Goal: Find specific page/section: Find specific page/section

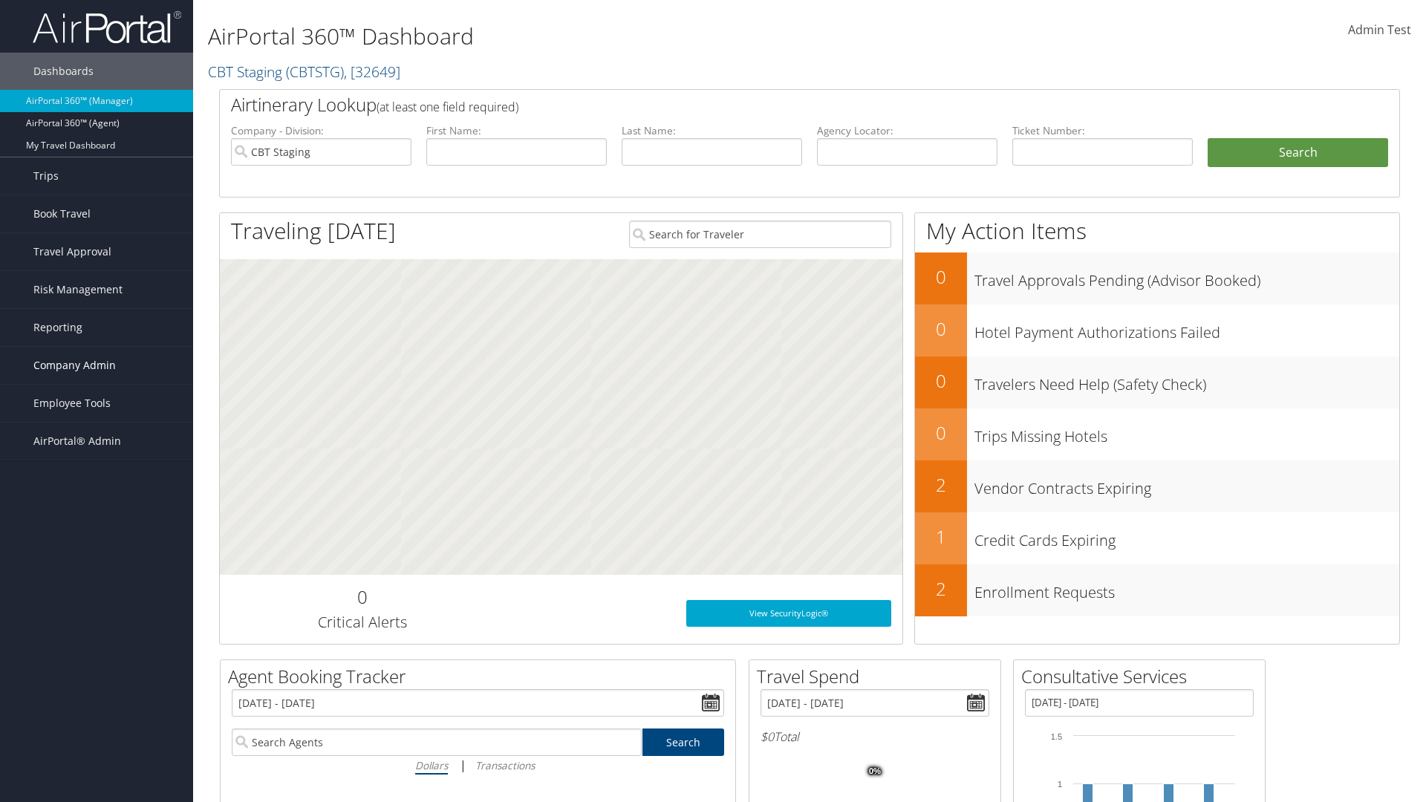
click at [97, 365] on span "Company Admin" at bounding box center [74, 365] width 82 height 37
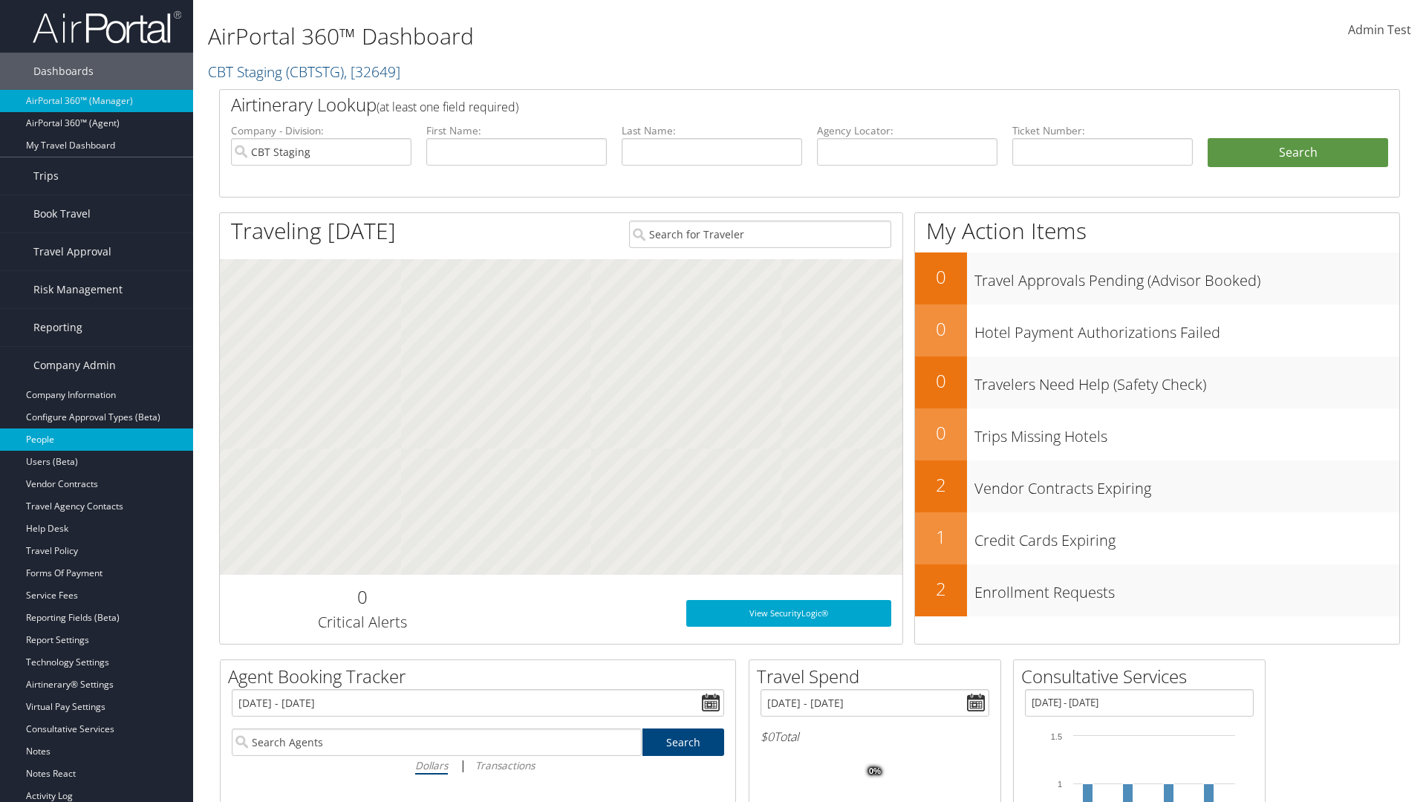
click at [97, 440] on link "People" at bounding box center [96, 439] width 193 height 22
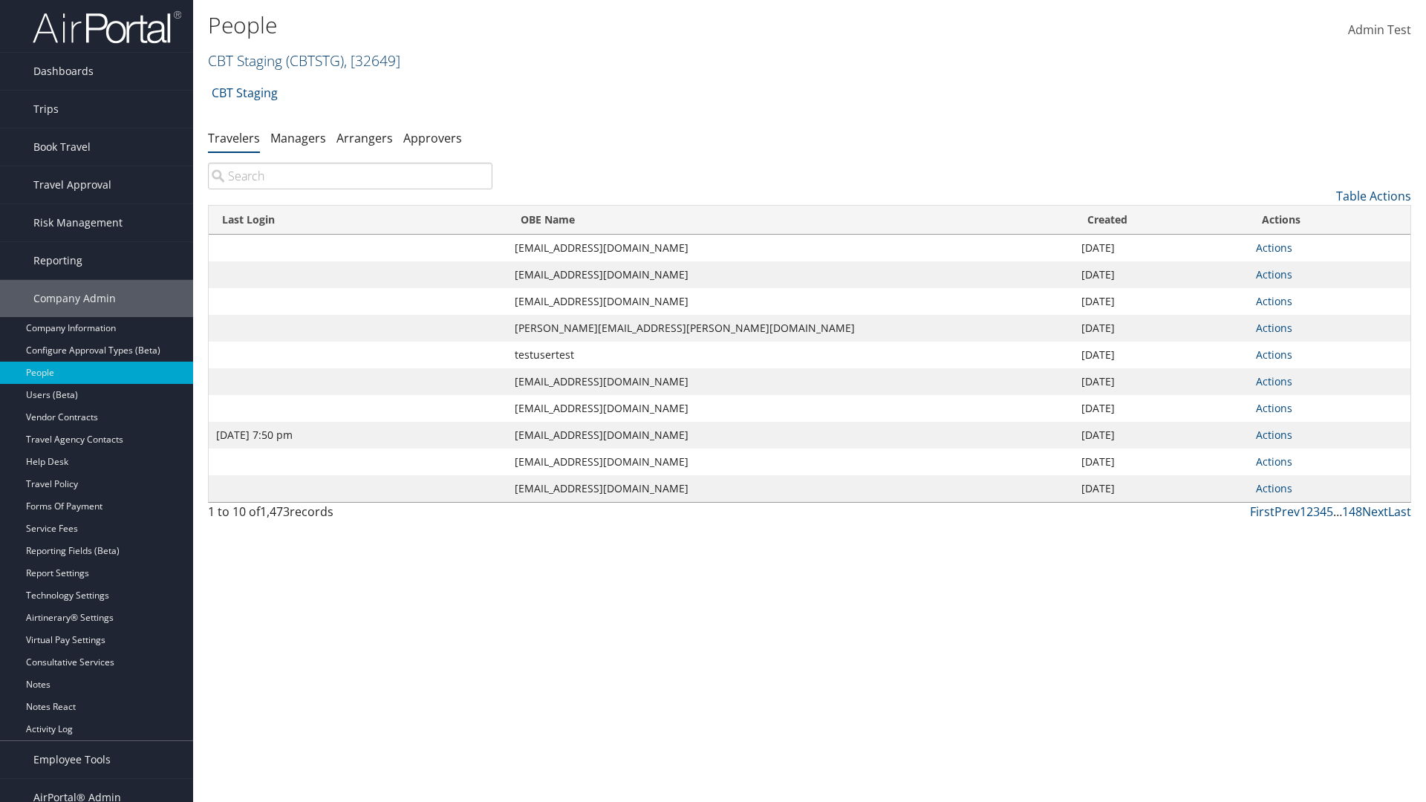
click at [245, 60] on link "CBT Staging ( CBTSTG ) , [ 32649 ]" at bounding box center [304, 60] width 192 height 20
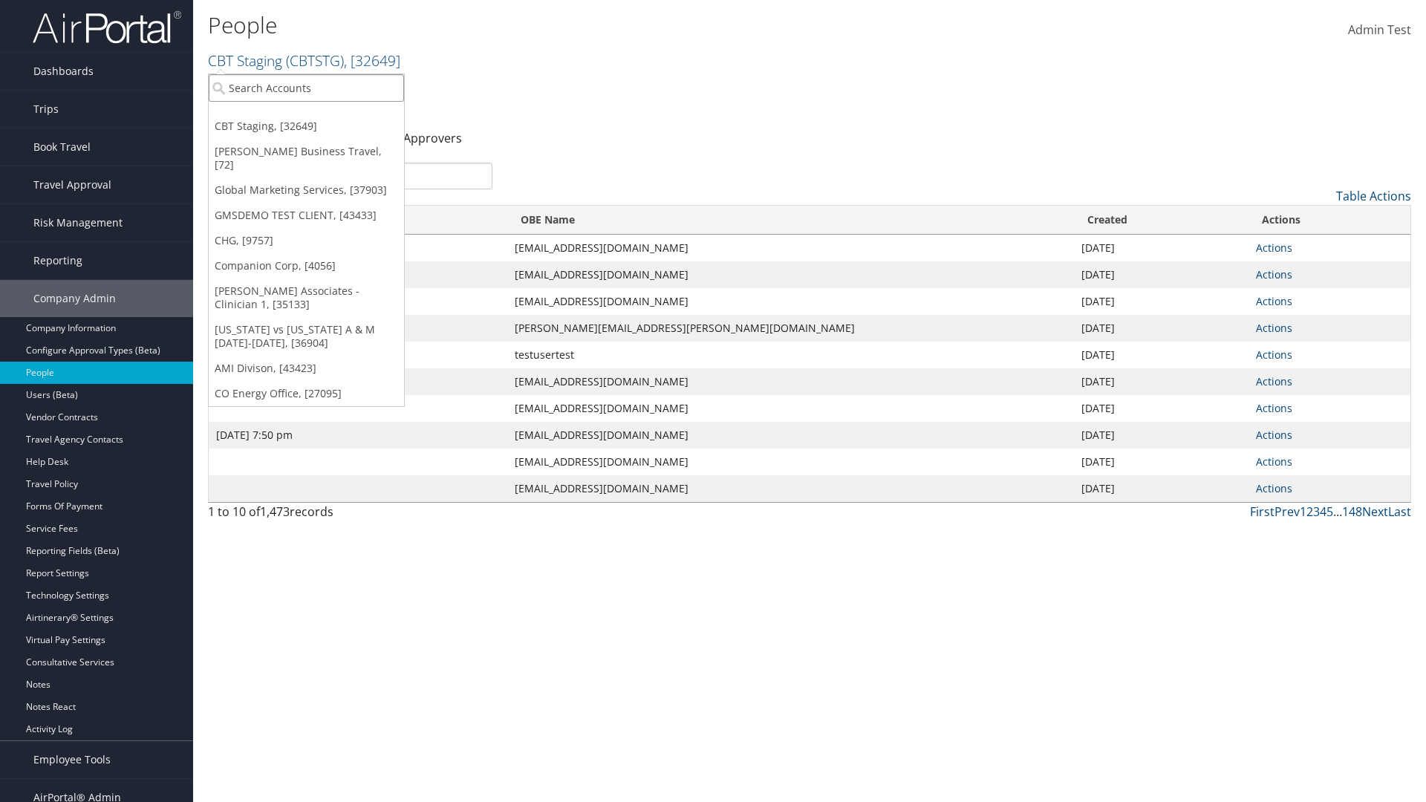
click at [306, 88] on input "search" at bounding box center [306, 87] width 195 height 27
type input "CBTSTG"
click at [306, 115] on div "CBT Staging (CBTSTG), [32649]" at bounding box center [307, 114] width 212 height 13
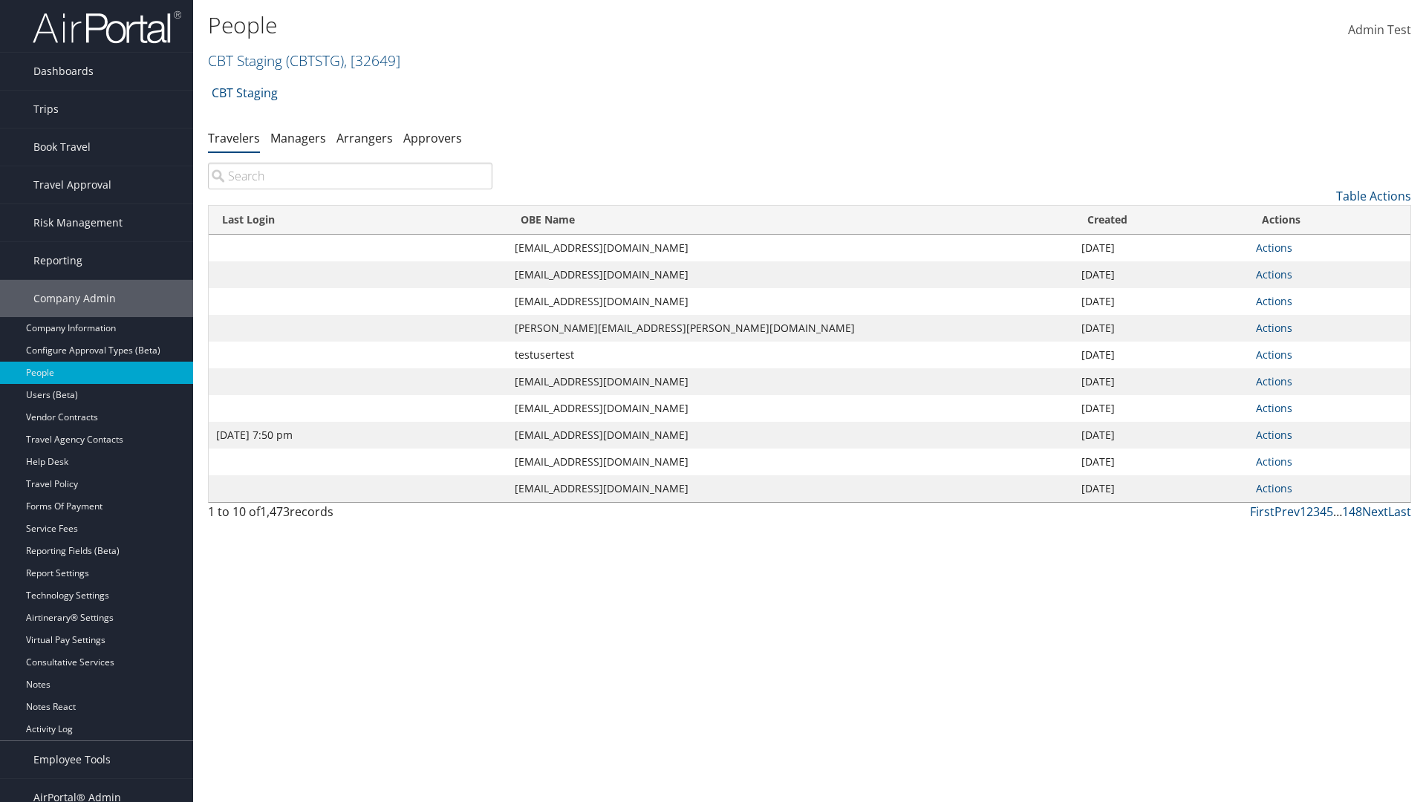
click at [350, 176] on input "search" at bounding box center [350, 176] width 284 height 27
